Goal: Transaction & Acquisition: Download file/media

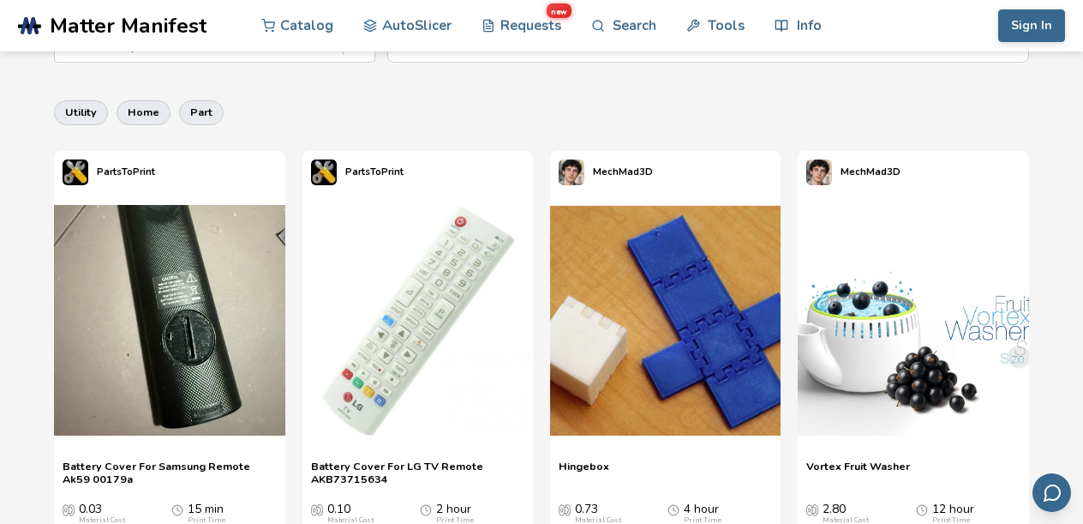
scroll to position [343, 0]
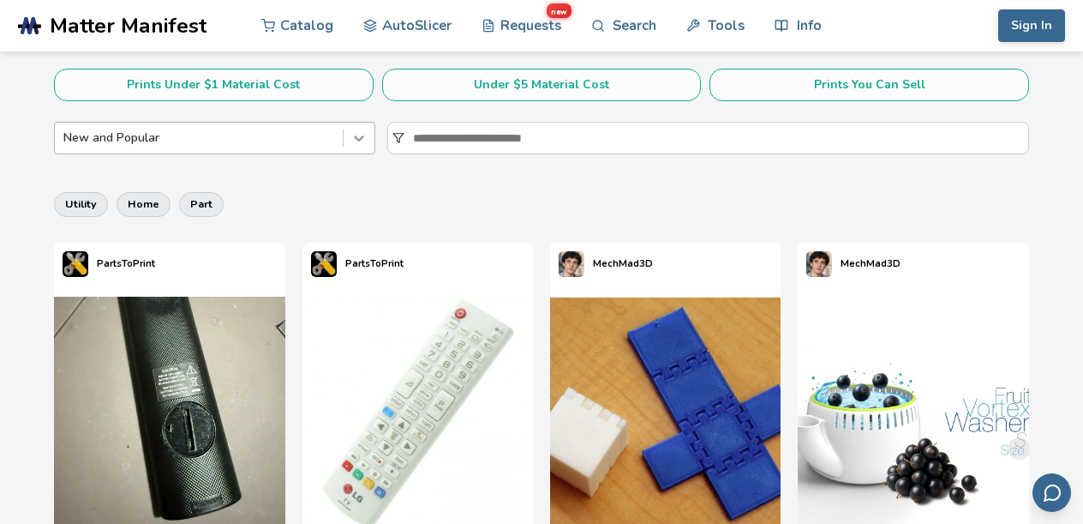
click at [355, 140] on icon at bounding box center [359, 137] width 17 height 17
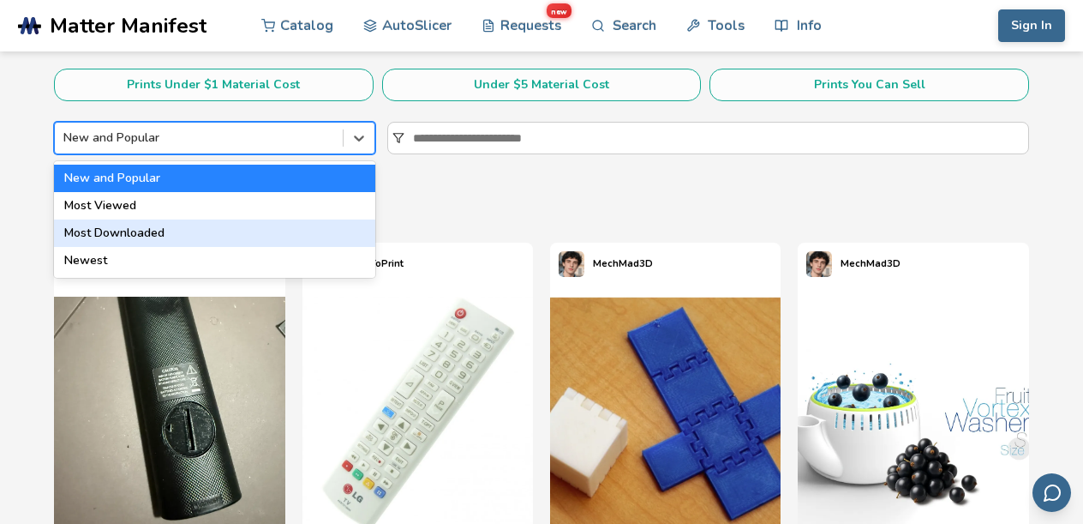
click at [138, 233] on div "Most Downloaded" at bounding box center [214, 232] width 321 height 27
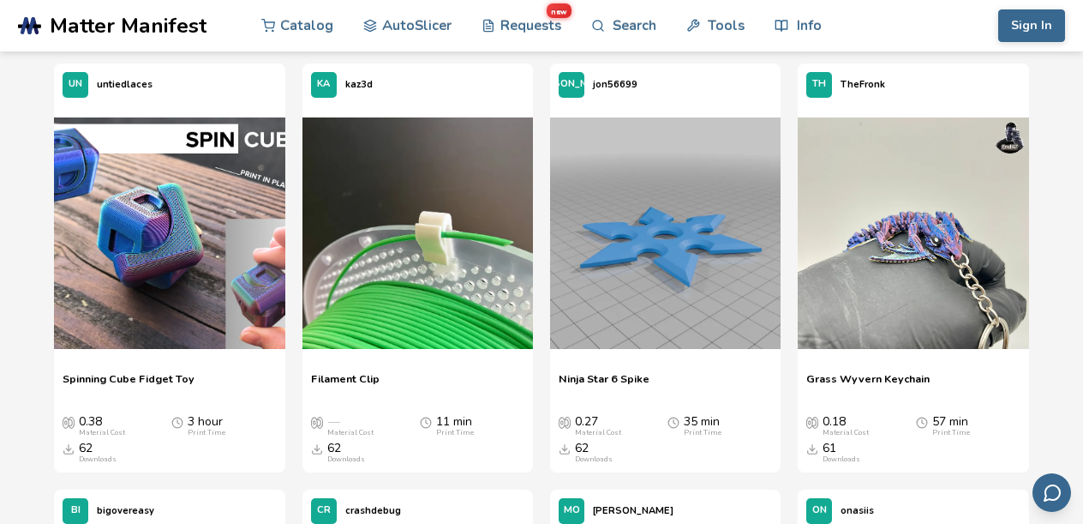
scroll to position [1800, 0]
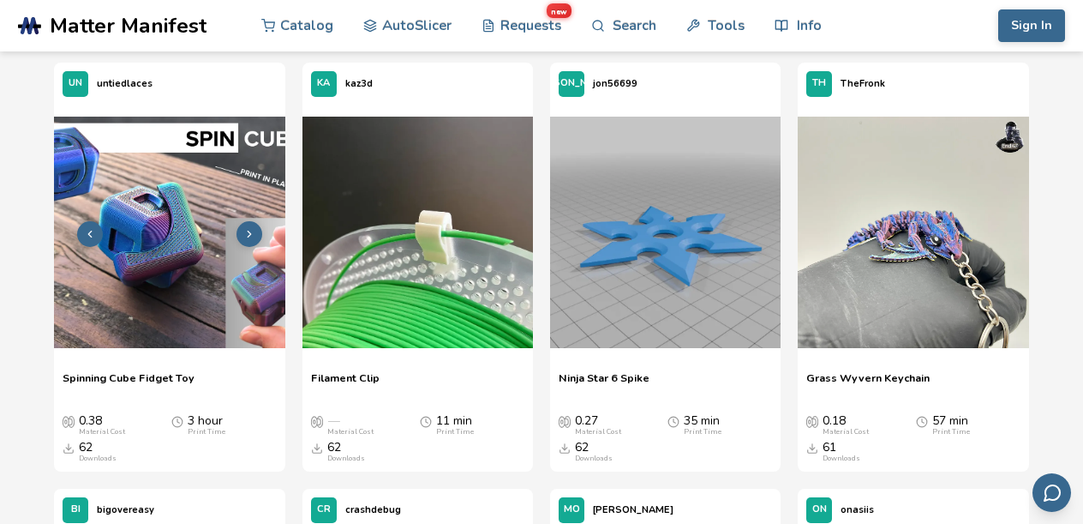
click at [225, 269] on img at bounding box center [169, 232] width 231 height 231
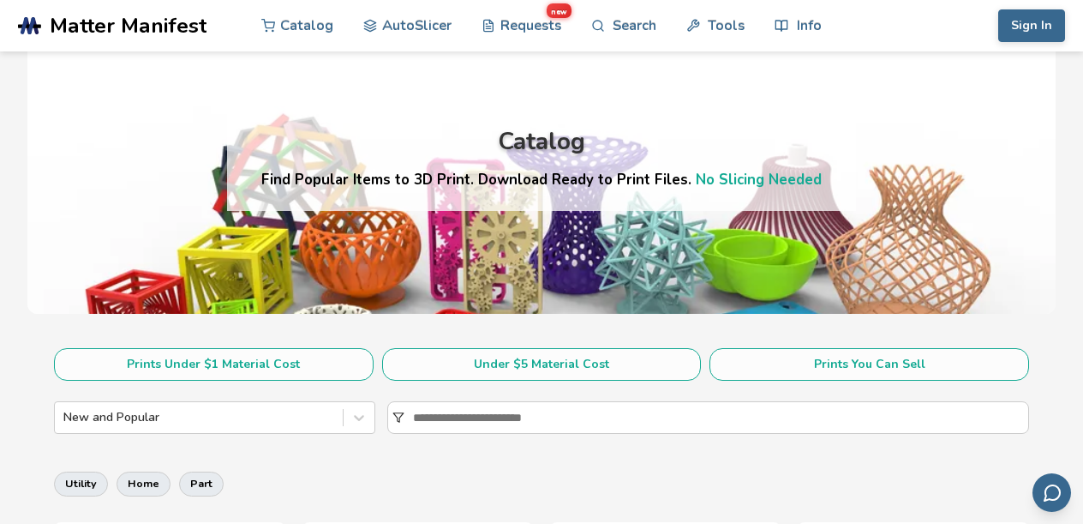
scroll to position [257, 0]
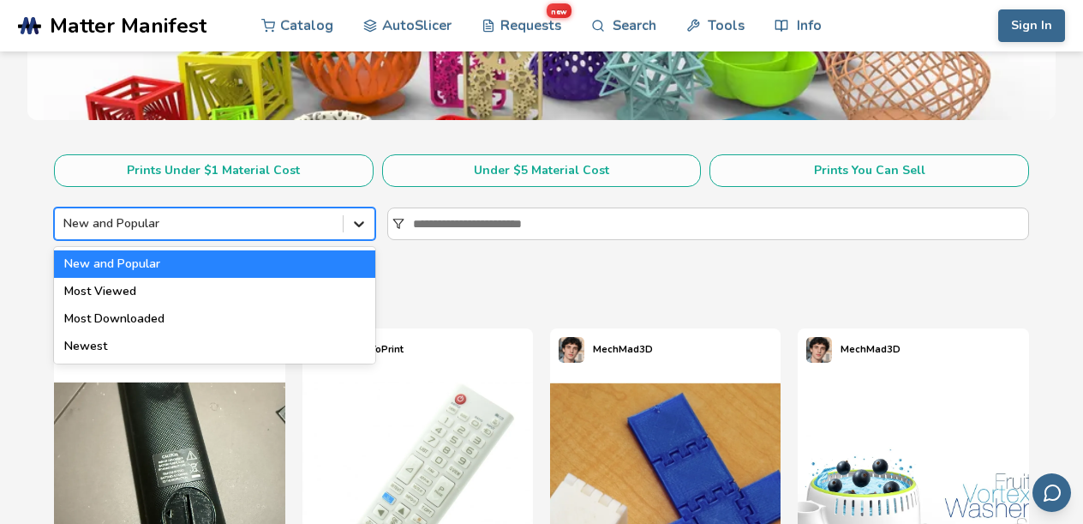
click at [361, 223] on icon at bounding box center [359, 223] width 17 height 17
click at [363, 215] on icon at bounding box center [359, 223] width 17 height 17
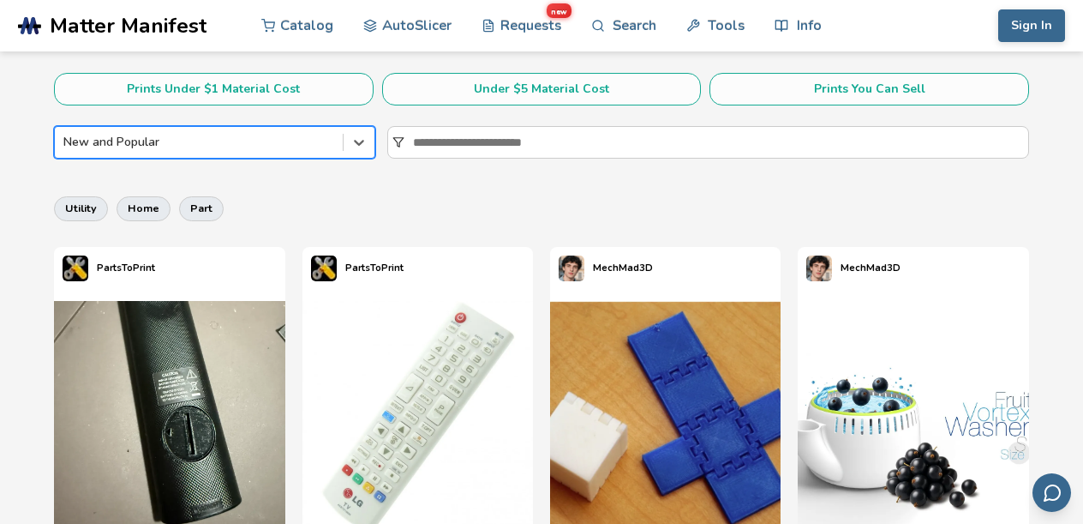
scroll to position [600, 0]
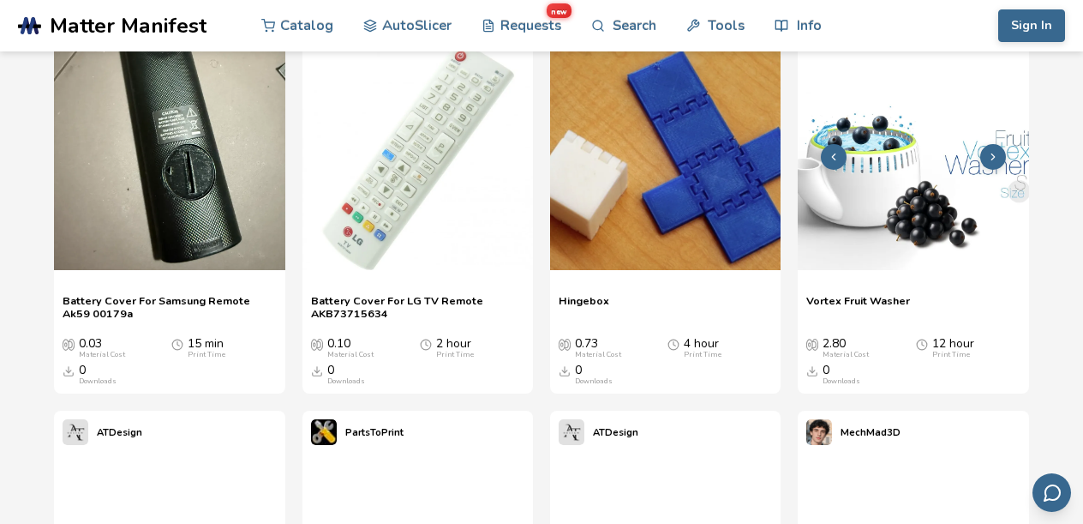
click at [918, 200] on img at bounding box center [913, 154] width 231 height 231
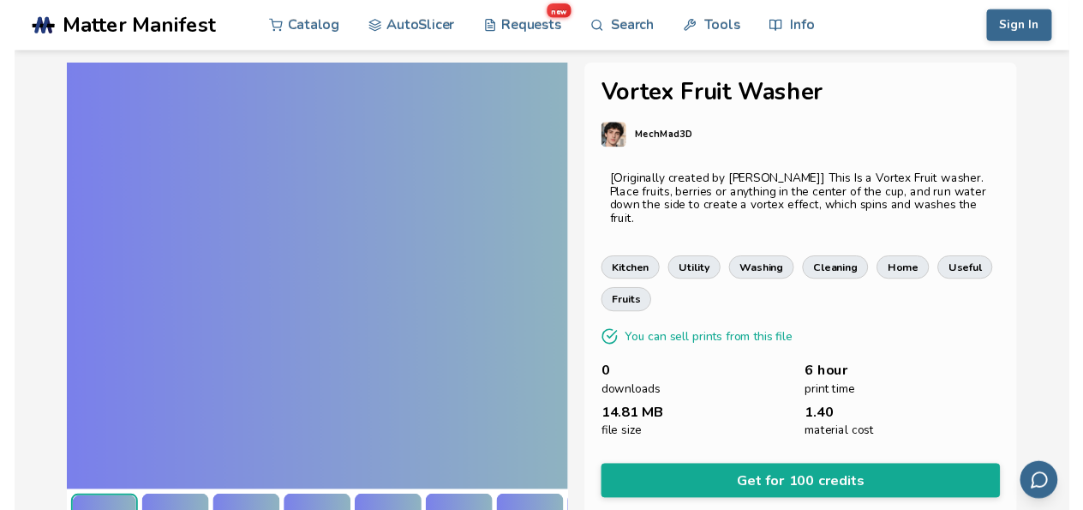
scroll to position [182, 0]
